Goal: Task Accomplishment & Management: Use online tool/utility

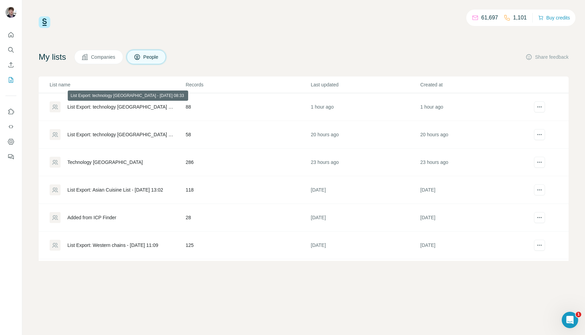
click at [138, 105] on div "List Export: technology [GEOGRAPHIC_DATA] - [DATE] 08:33" at bounding box center [120, 107] width 107 height 7
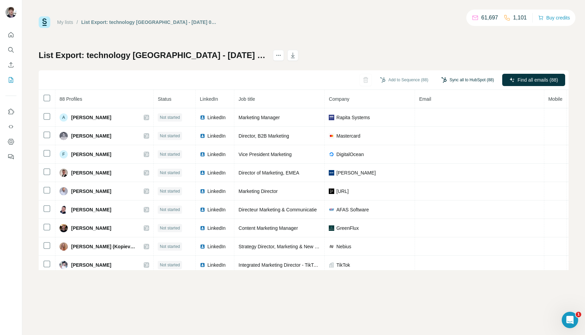
click at [470, 79] on button "Sync all to HubSpot (88)" at bounding box center [467, 80] width 62 height 10
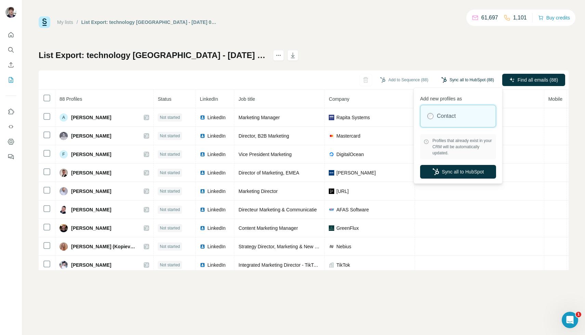
click at [470, 79] on button "Sync all to HubSpot (88)" at bounding box center [467, 80] width 62 height 10
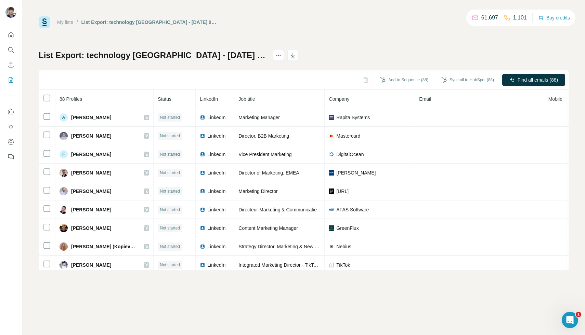
click at [460, 56] on div "List Export: technology europe - [DATE] 08:33 Add to Sequence (88) Sync all to …" at bounding box center [303, 160] width 529 height 220
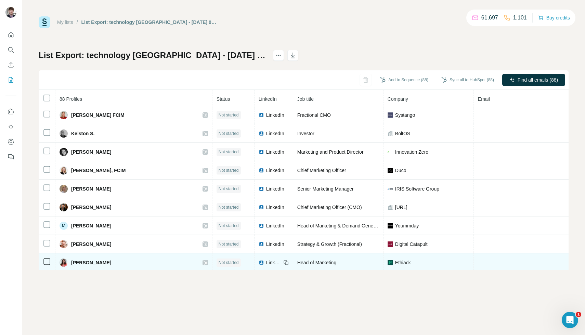
scroll to position [1462, 0]
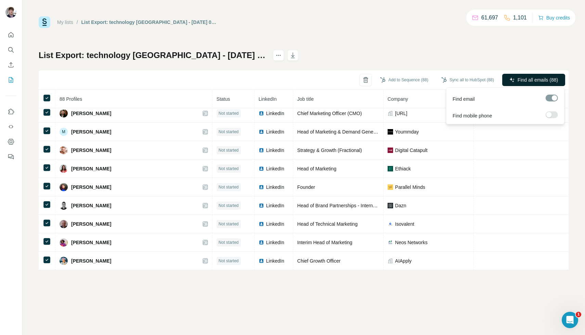
click at [518, 84] on button "Find all emails (88)" at bounding box center [533, 80] width 63 height 12
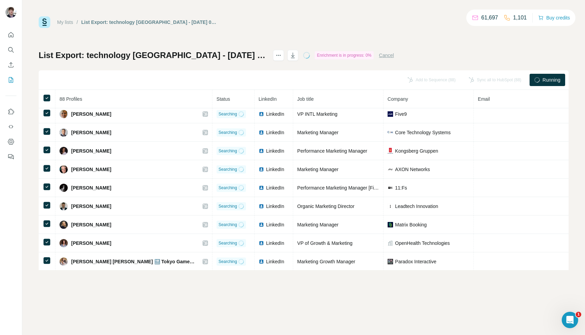
scroll to position [0, 0]
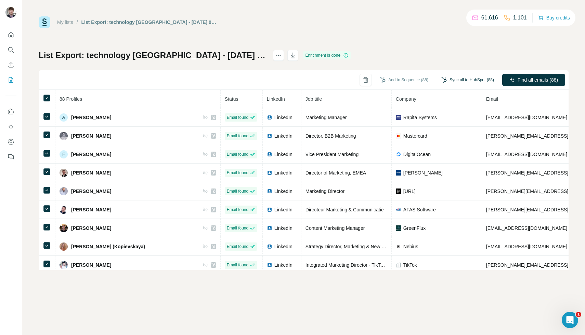
click at [456, 76] on button "Sync all to HubSpot (88)" at bounding box center [467, 80] width 62 height 10
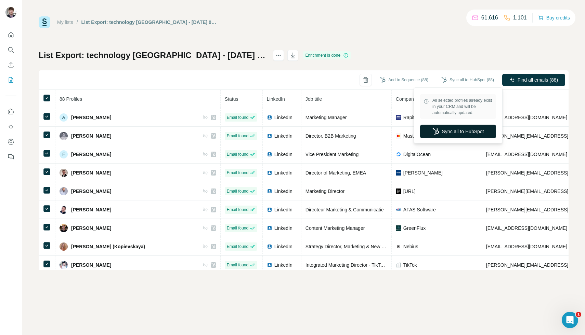
click at [456, 132] on button "Sync all to HubSpot" at bounding box center [458, 132] width 76 height 14
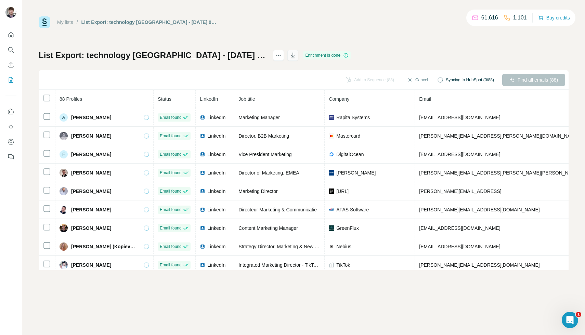
click at [289, 55] on icon "button" at bounding box center [292, 55] width 7 height 7
click at [11, 75] on button "My lists" at bounding box center [10, 80] width 11 height 12
